Goal: Task Accomplishment & Management: Use online tool/utility

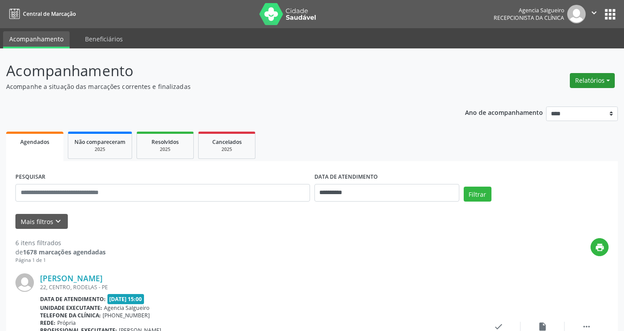
click at [608, 81] on button "Relatórios" at bounding box center [592, 80] width 45 height 15
click at [558, 97] on link "Agendamentos" at bounding box center [567, 99] width 95 height 12
select select "*"
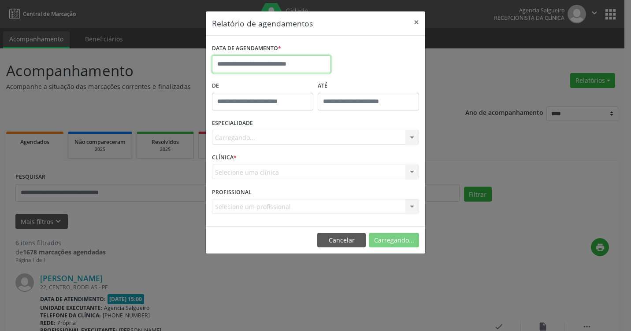
click at [250, 67] on input "text" at bounding box center [271, 64] width 119 height 18
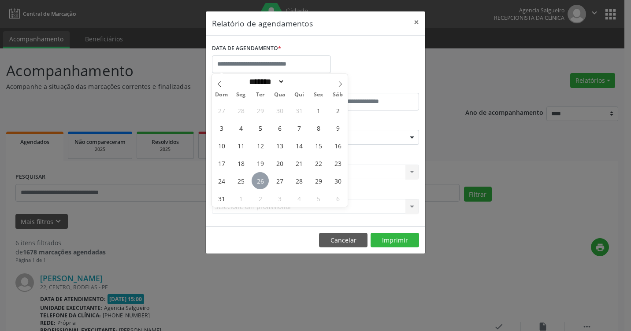
click at [262, 180] on span "26" at bounding box center [259, 180] width 17 height 17
type input "**********"
click at [262, 180] on span "26" at bounding box center [259, 180] width 17 height 17
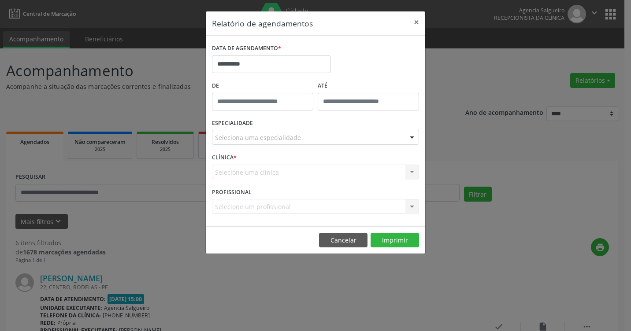
click at [408, 138] on div at bounding box center [411, 137] width 13 height 15
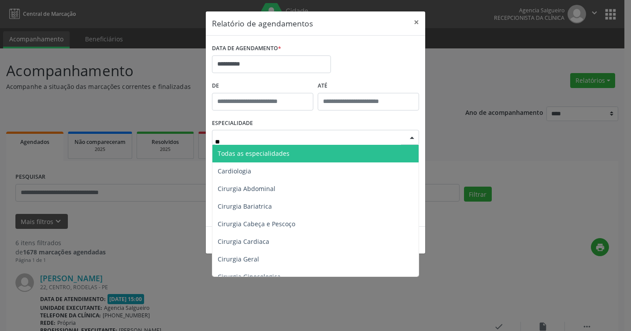
type input "***"
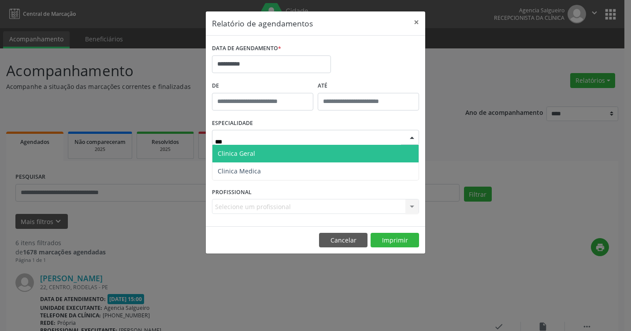
click at [382, 151] on span "Clinica Geral" at bounding box center [315, 154] width 206 height 18
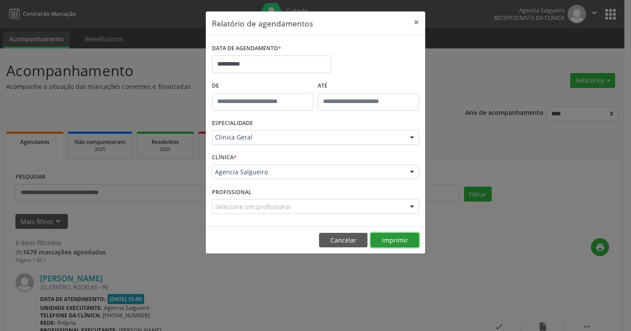
click at [396, 241] on button "Imprimir" at bounding box center [394, 240] width 48 height 15
